Goal: Task Accomplishment & Management: Complete application form

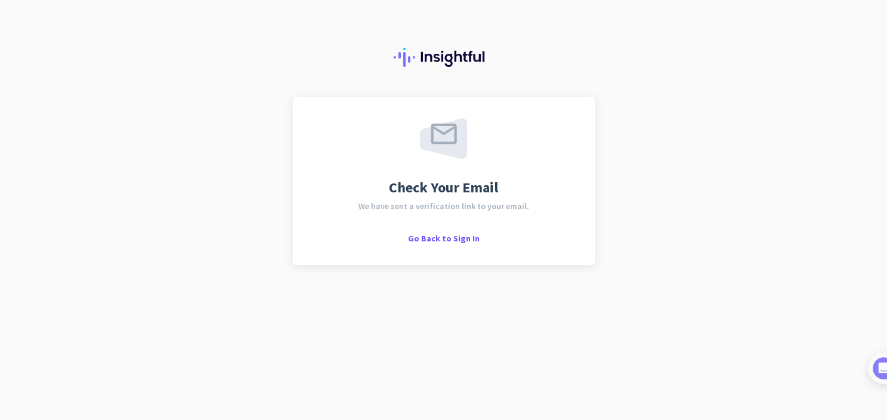
click at [510, 225] on div "Check Your Email We have sent a verification link to your email. Go Back to Sig…" at bounding box center [443, 180] width 259 height 125
click at [450, 230] on div "Check Your Email We have sent a verification link to your email. Go Back to Sig…" at bounding box center [443, 180] width 259 height 125
click at [400, 182] on span "Check Your Email" at bounding box center [443, 187] width 109 height 14
drag, startPoint x: 402, startPoint y: 182, endPoint x: 408, endPoint y: 183, distance: 6.0
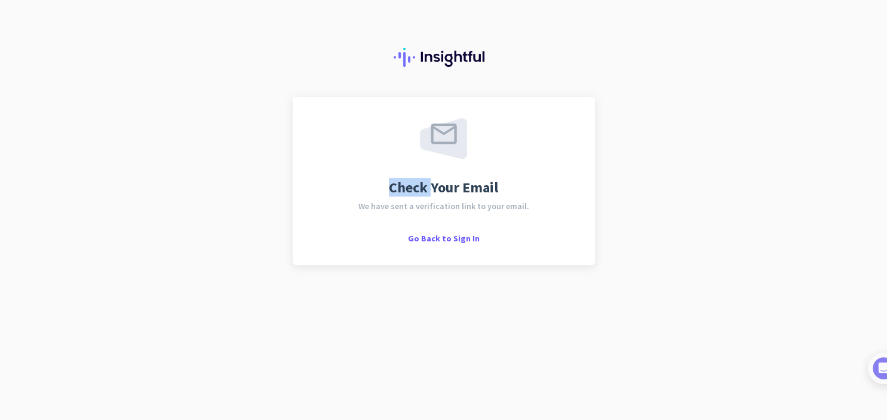
click at [405, 183] on span "Check Your Email" at bounding box center [443, 187] width 109 height 14
drag, startPoint x: 516, startPoint y: 179, endPoint x: 524, endPoint y: 177, distance: 7.9
click at [519, 179] on div "Check Your Email We have sent a verification link to your email. Go Back to Sig…" at bounding box center [443, 180] width 259 height 125
click at [531, 176] on div "Check Your Email We have sent a verification link to your email. Go Back to Sig…" at bounding box center [443, 180] width 259 height 125
click at [588, 216] on div "Check Your Email We have sent a verification link to your email. Go Back to Sig…" at bounding box center [444, 181] width 302 height 168
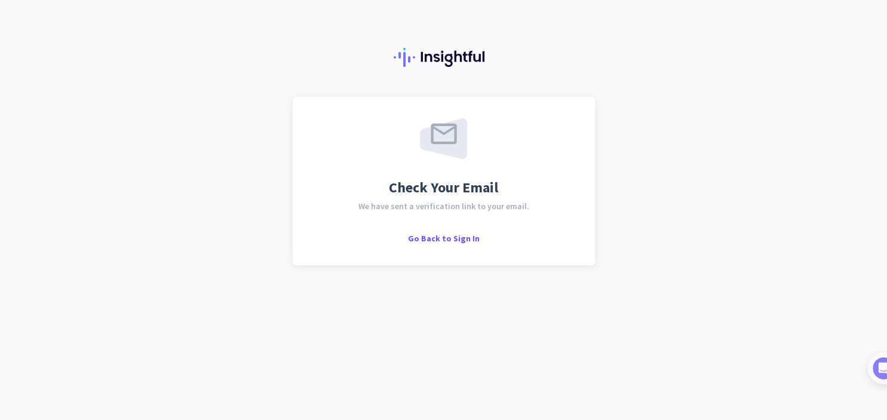
click at [442, 213] on div "Check Your Email We have sent a verification link to your email. Go Back to Sig…" at bounding box center [443, 180] width 259 height 125
click at [429, 73] on div at bounding box center [443, 48] width 887 height 97
click at [436, 149] on img at bounding box center [443, 138] width 47 height 41
click at [441, 236] on span "Go Back to Sign In" at bounding box center [444, 238] width 72 height 11
